Goal: Transaction & Acquisition: Purchase product/service

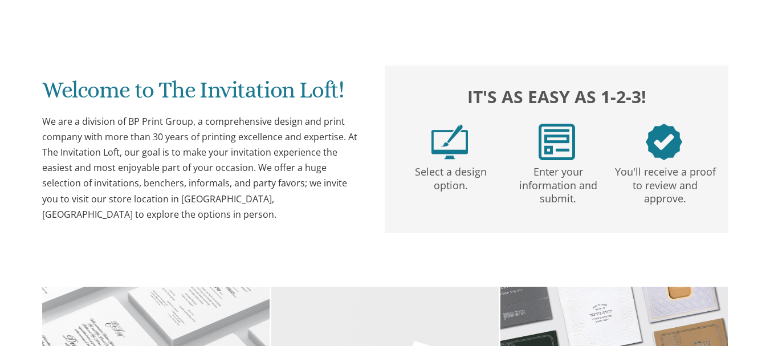
scroll to position [205, 0]
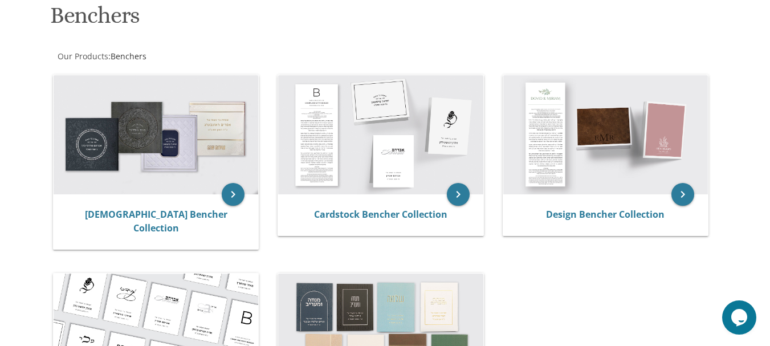
scroll to position [182, 0]
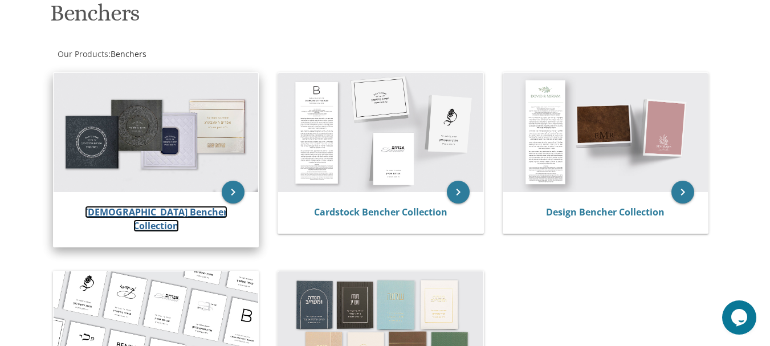
click at [214, 216] on link "Judaica Bencher Collection" at bounding box center [156, 219] width 143 height 26
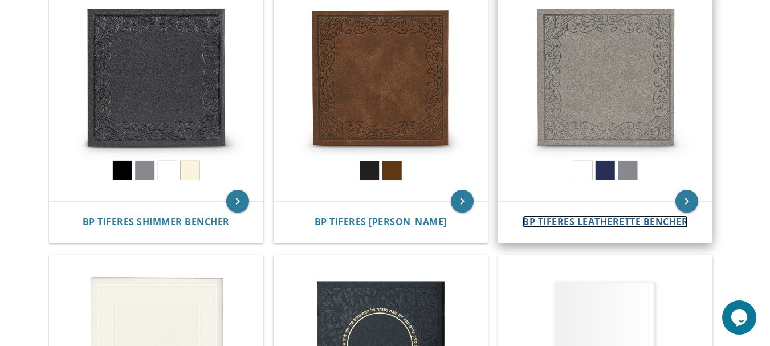
click at [574, 217] on span "BP Tiferes Leatherette Bencher" at bounding box center [605, 222] width 165 height 13
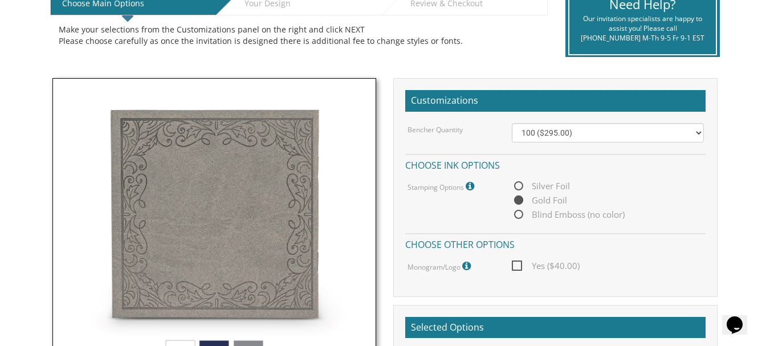
scroll to position [296, 0]
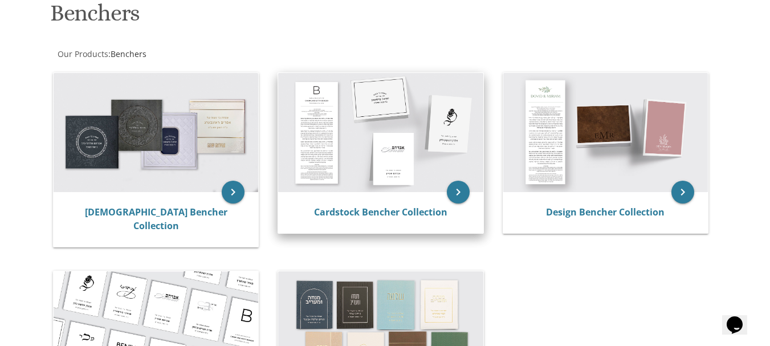
click at [358, 151] on img at bounding box center [380, 133] width 205 height 120
click at [459, 182] on icon "keyboard_arrow_right" at bounding box center [458, 192] width 23 height 23
click at [419, 213] on link "Cardstock Bencher Collection" at bounding box center [380, 212] width 133 height 13
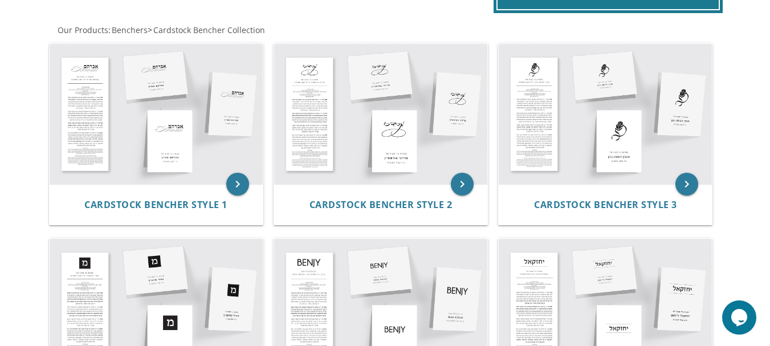
scroll to position [182, 0]
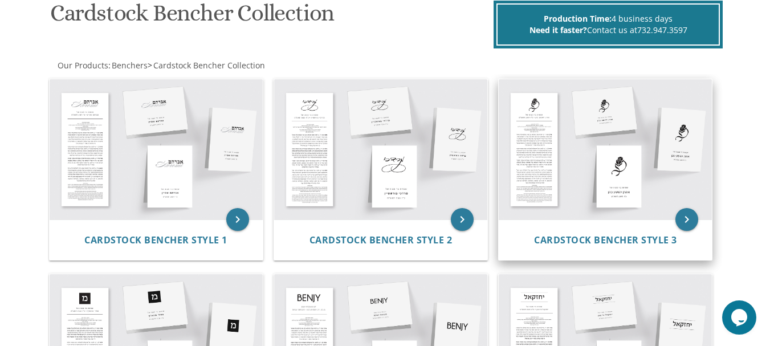
click at [609, 230] on div "Cardstock Bencher Style 3" at bounding box center [605, 240] width 213 height 41
click at [609, 234] on span "Cardstock Bencher Style 3" at bounding box center [605, 240] width 143 height 13
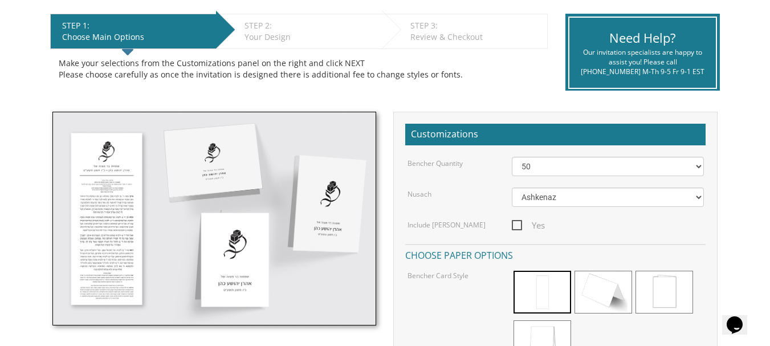
scroll to position [205, 0]
